Goal: Book appointment/travel/reservation

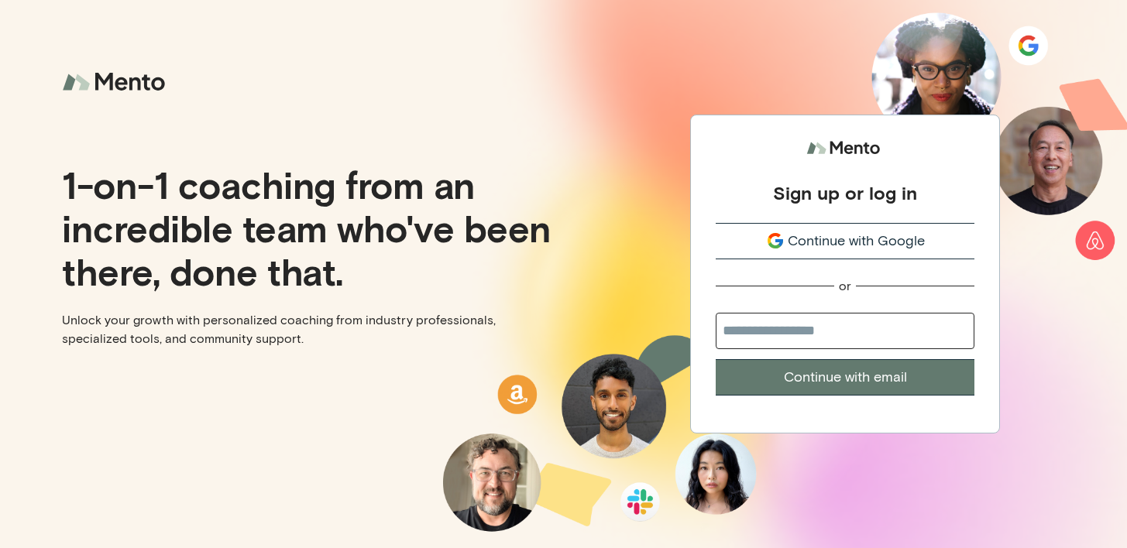
click at [775, 331] on input "email" at bounding box center [845, 331] width 259 height 36
type input "**********"
click at [913, 382] on button "Continue with email" at bounding box center [845, 377] width 259 height 36
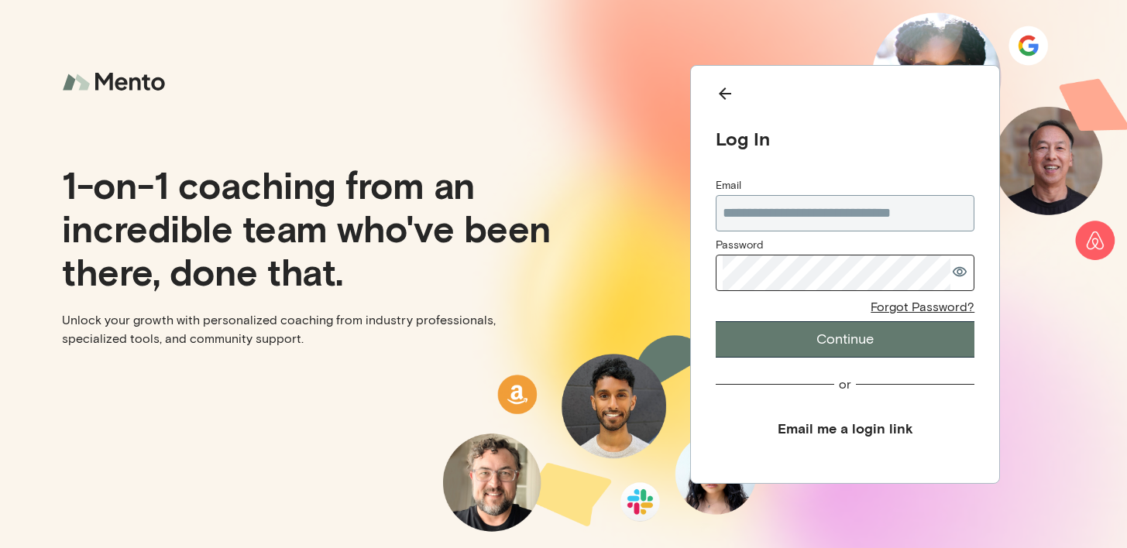
click at [868, 422] on button "Email me a login link" at bounding box center [845, 428] width 259 height 35
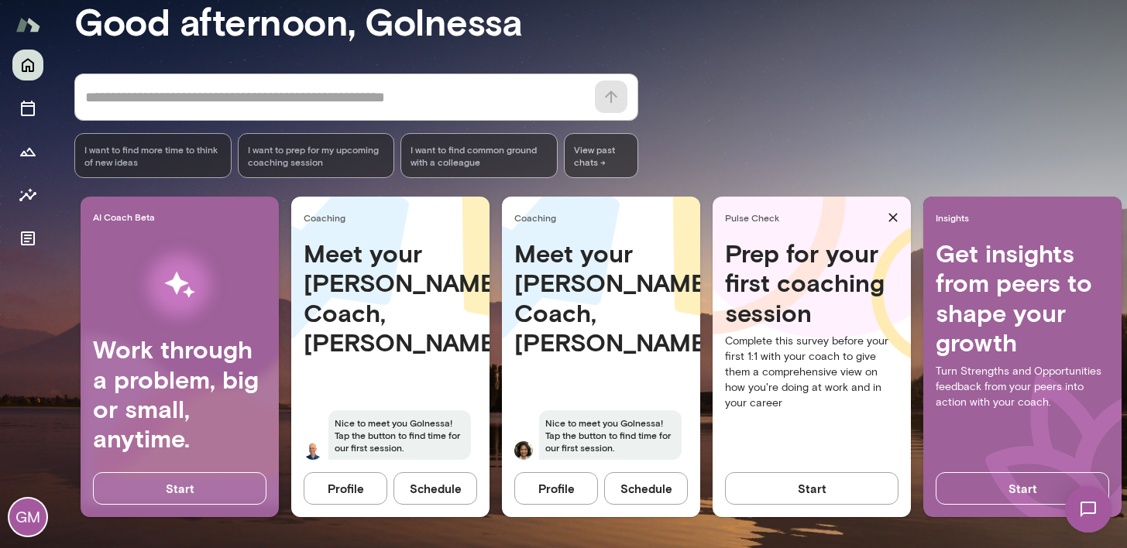
click at [562, 488] on button "Profile" at bounding box center [556, 489] width 84 height 33
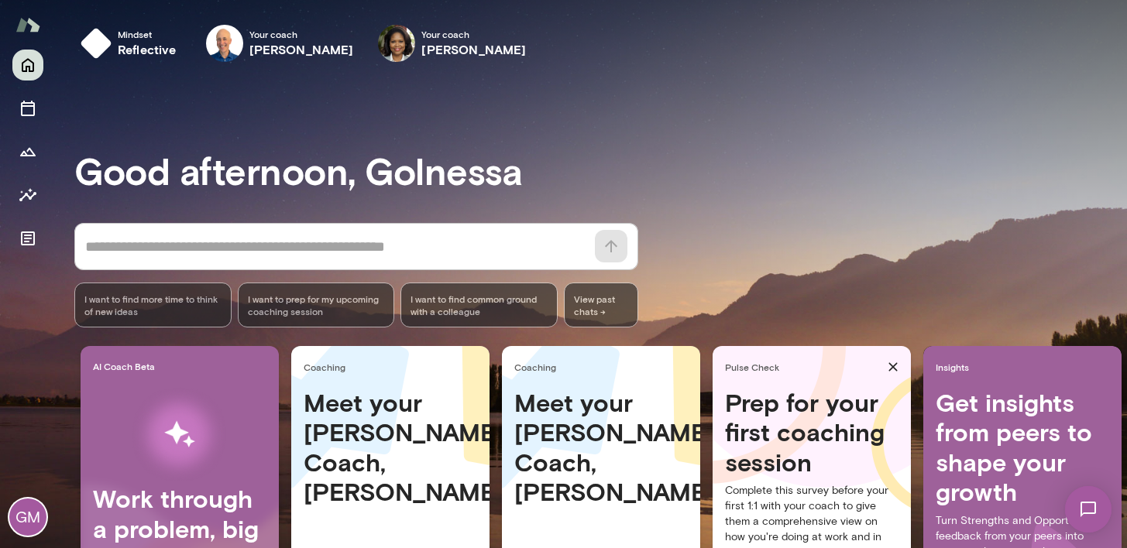
click at [386, 440] on h4 "Meet your [PERSON_NAME] Coach, [PERSON_NAME]" at bounding box center [391, 447] width 174 height 119
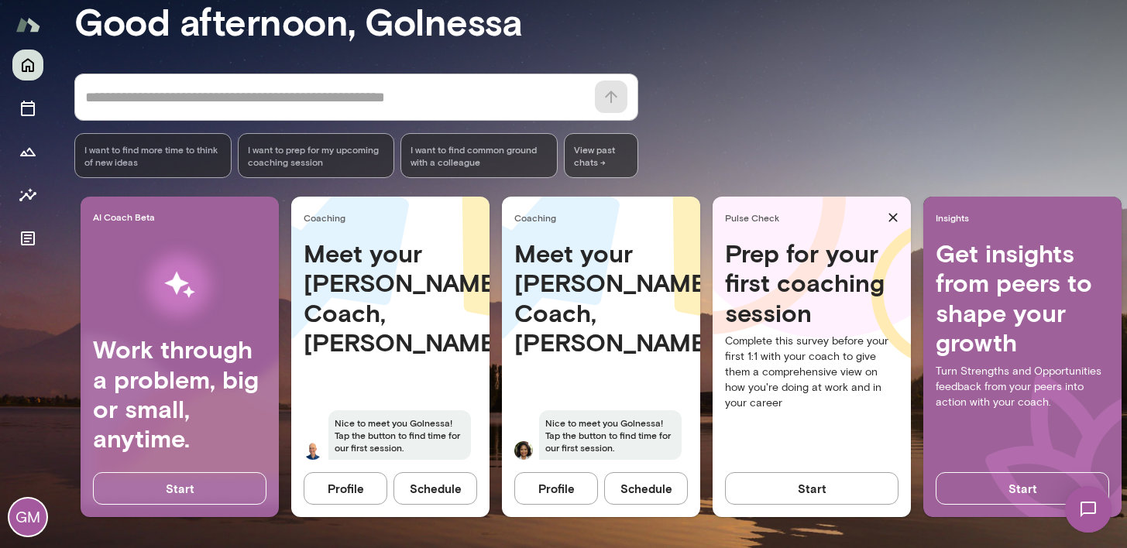
scroll to position [160, 0]
click at [358, 476] on button "Profile" at bounding box center [346, 489] width 84 height 33
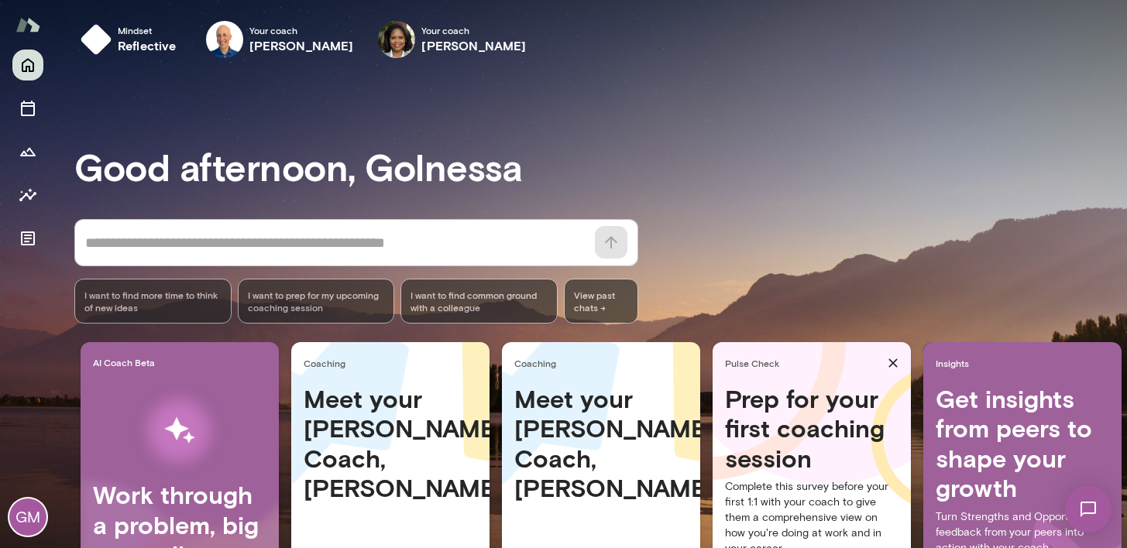
scroll to position [161, 0]
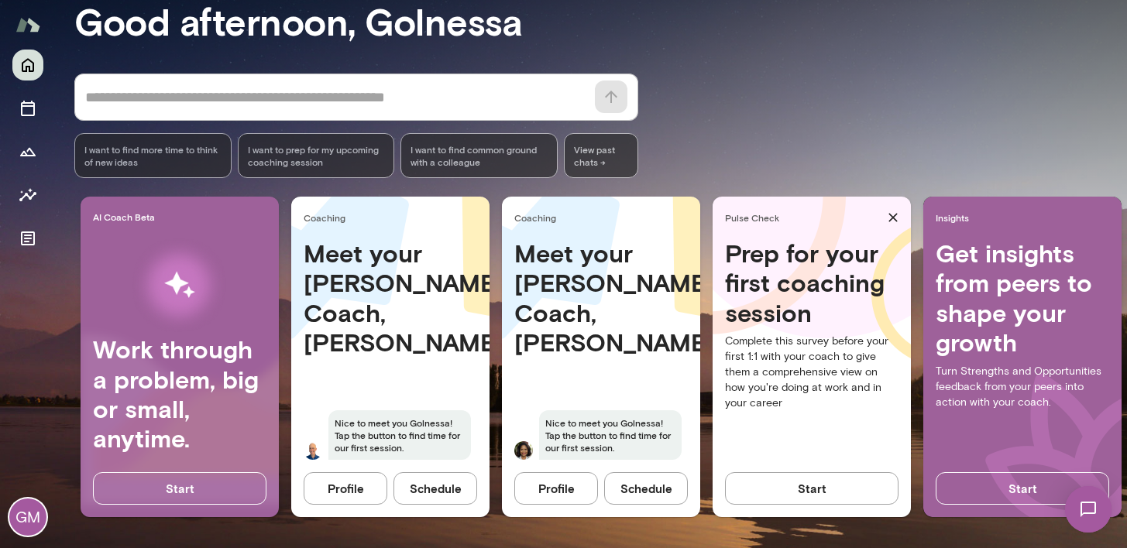
click at [428, 479] on button "Schedule" at bounding box center [436, 489] width 84 height 33
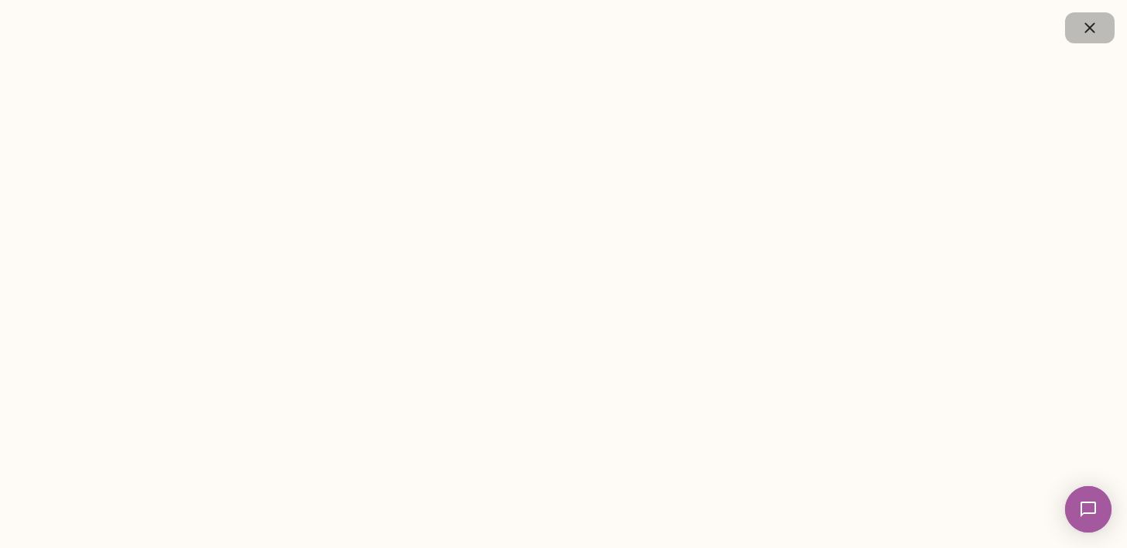
click at [1082, 23] on icon "button" at bounding box center [1090, 28] width 19 height 19
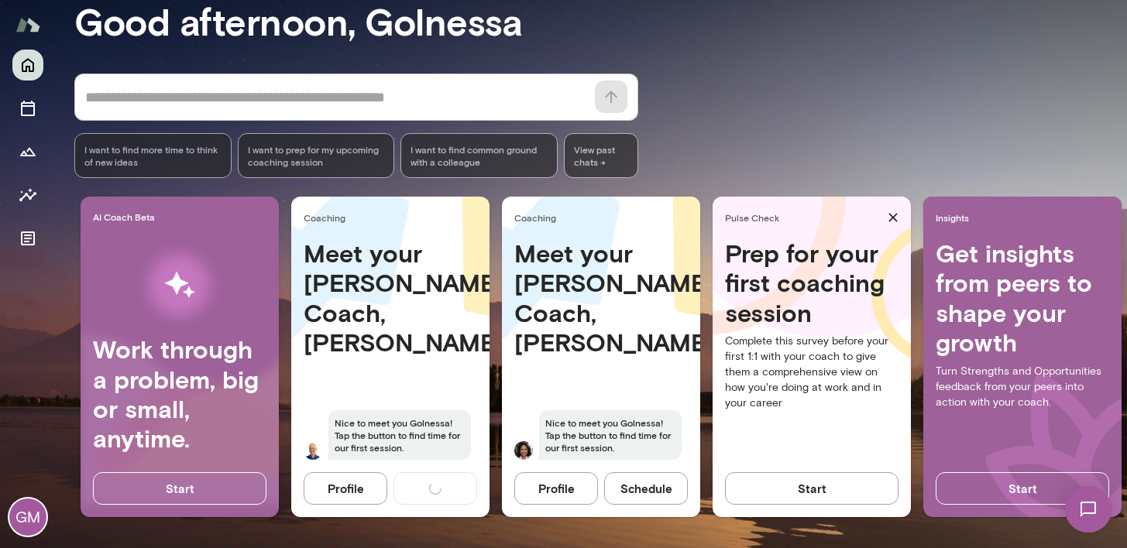
click at [652, 480] on button "Schedule" at bounding box center [646, 489] width 84 height 33
